Goal: Navigation & Orientation: Go to known website

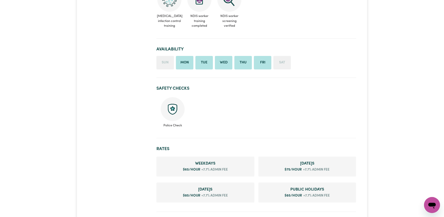
scroll to position [328, 0]
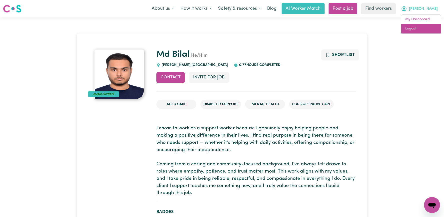
click at [423, 29] on link "Logout" at bounding box center [422, 29] width 40 height 10
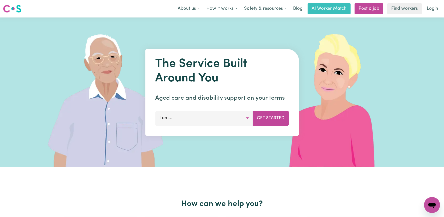
click at [430, 16] on nav "Menu About us How it works Safety & resources Blog AI Worker Match Post a job F…" at bounding box center [222, 9] width 444 height 18
click at [431, 7] on link "Login" at bounding box center [432, 8] width 17 height 11
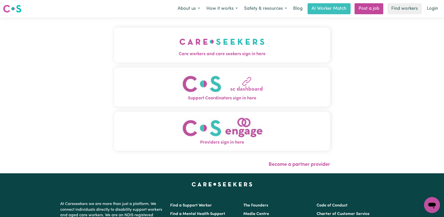
click at [157, 27] on div "Care workers and care seekers sign in here Support Coordinators sign in here Pr…" at bounding box center [222, 96] width 222 height 156
click at [161, 36] on button "Care workers and care seekers sign in here" at bounding box center [222, 45] width 216 height 35
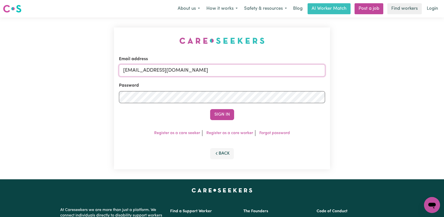
drag, startPoint x: 247, startPoint y: 74, endPoint x: 151, endPoint y: 72, distance: 96.8
click at [151, 72] on input "superuser~NickVC@careseekers.com.au" at bounding box center [222, 71] width 206 height 12
paste input "ClientCoogeeMCA"
type input "superuser~ClientCoogeeMCA@careseekers.com.au"
click at [210, 109] on button "Sign In" at bounding box center [222, 114] width 24 height 11
